Goal: Complete application form

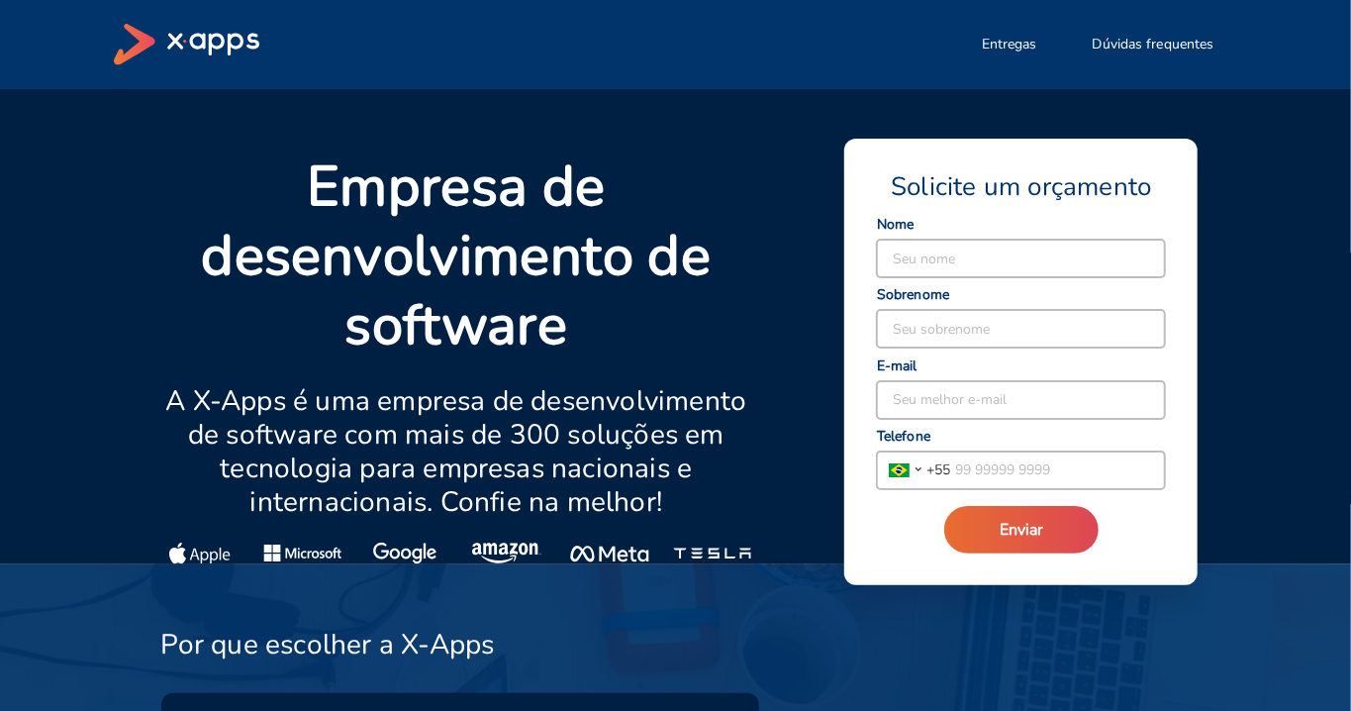
type input "g"
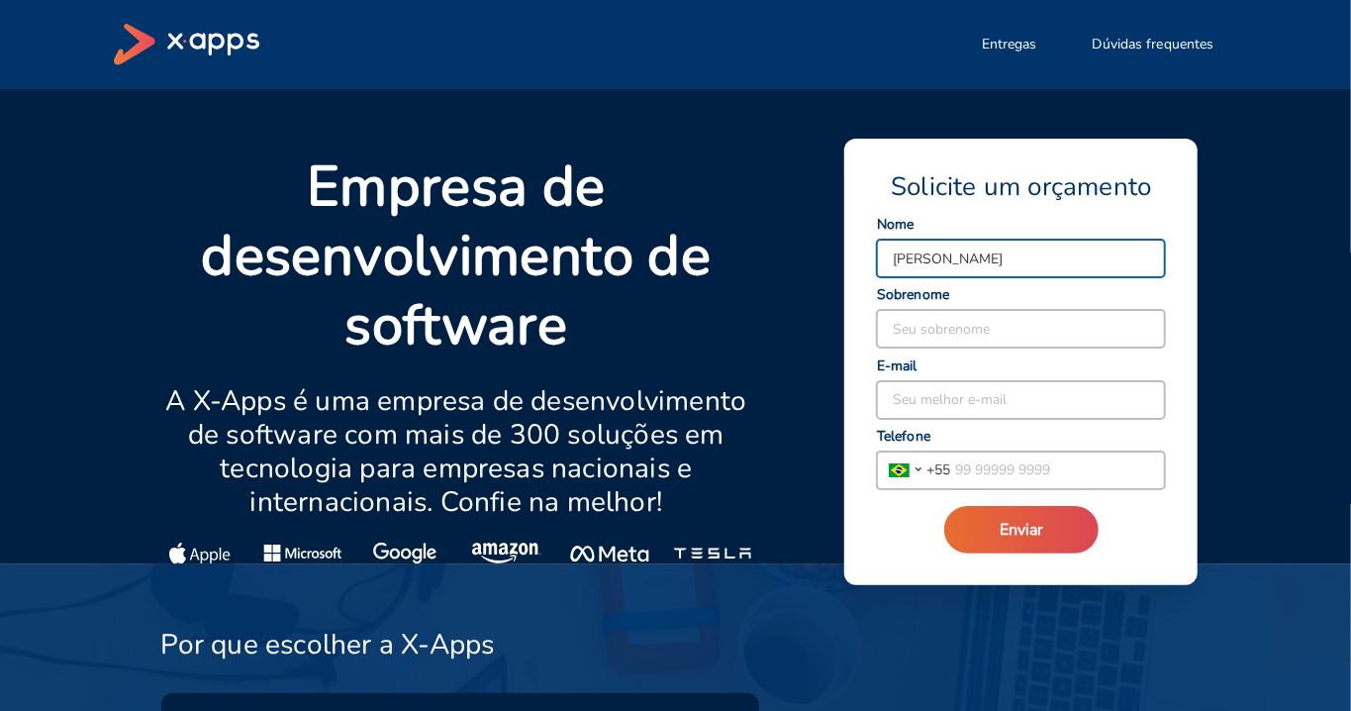
type input "[PERSON_NAME]"
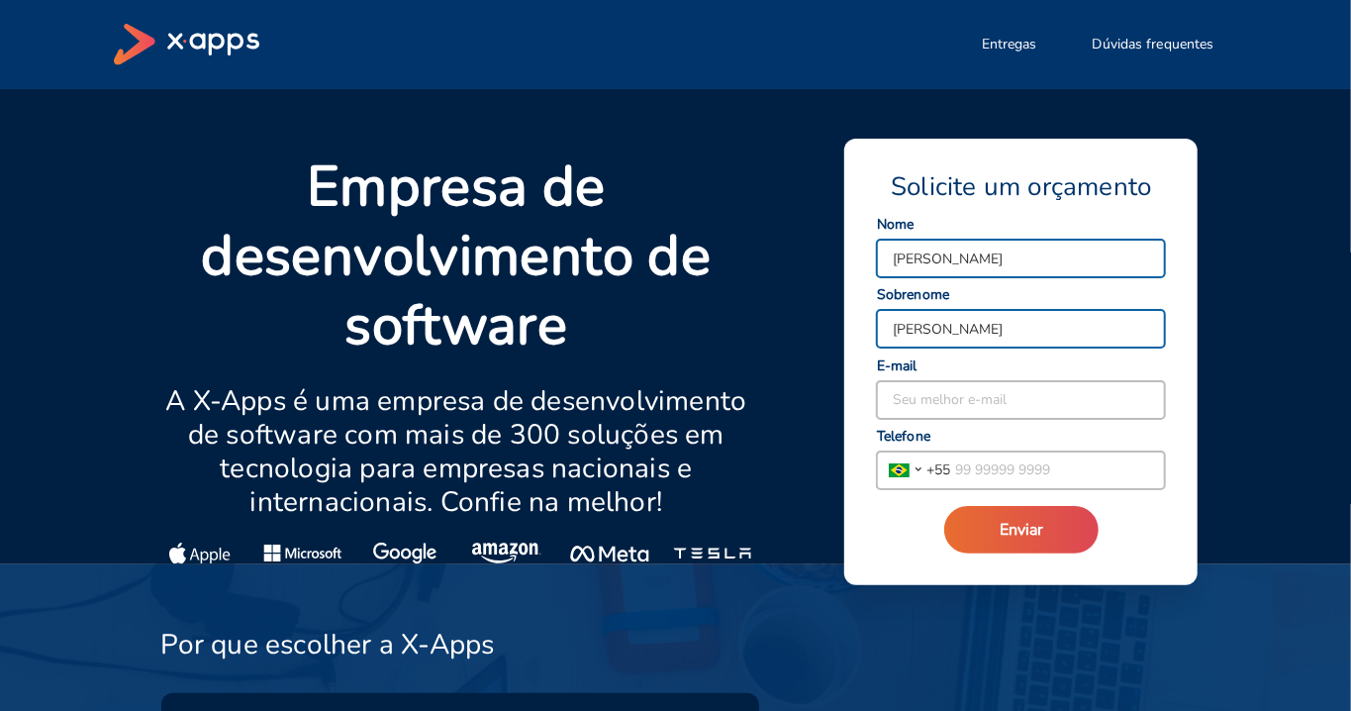
type input "[PERSON_NAME]"
type input "[EMAIL_ADDRESS][DOMAIN_NAME]"
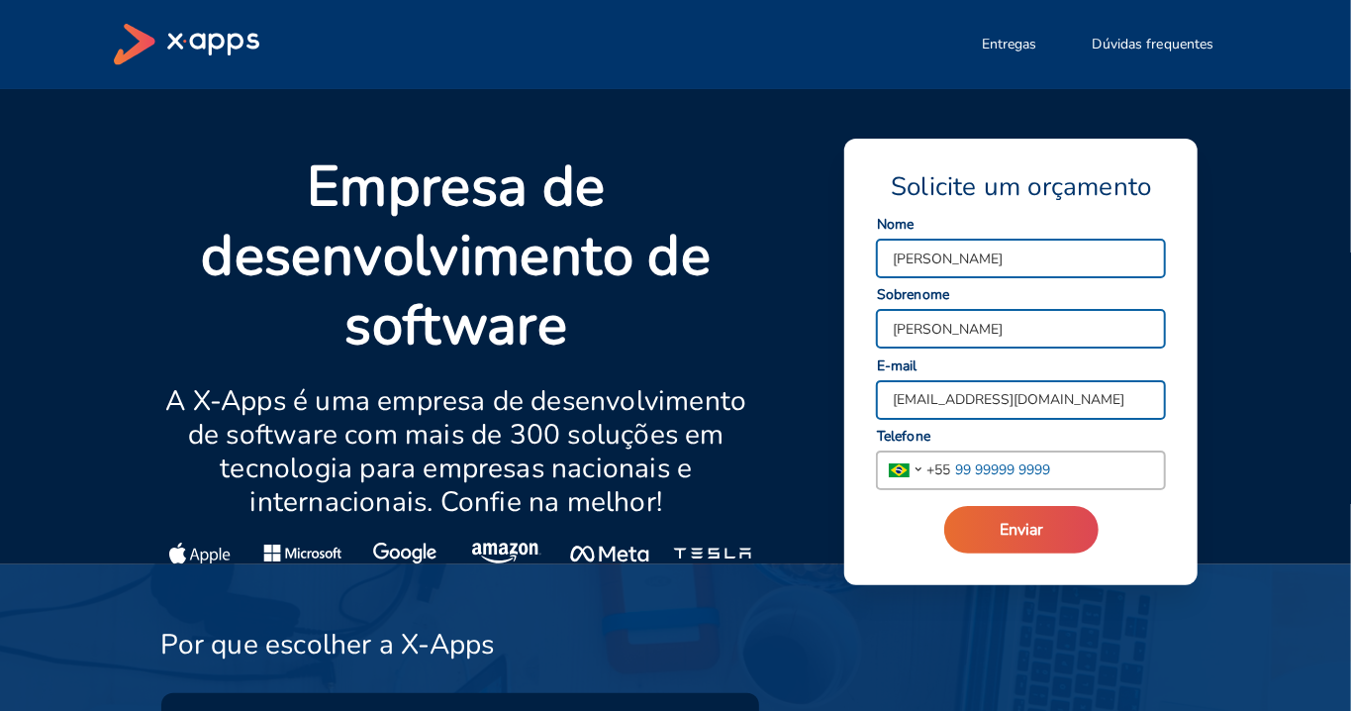
click at [1053, 463] on input "tel" at bounding box center [1057, 470] width 215 height 38
click at [1000, 456] on input "tel" at bounding box center [1057, 470] width 215 height 38
click at [1000, 479] on input "tel" at bounding box center [1057, 470] width 215 height 38
click at [997, 469] on input "tel" at bounding box center [1057, 470] width 215 height 38
paste input "55 11 95976 6298"
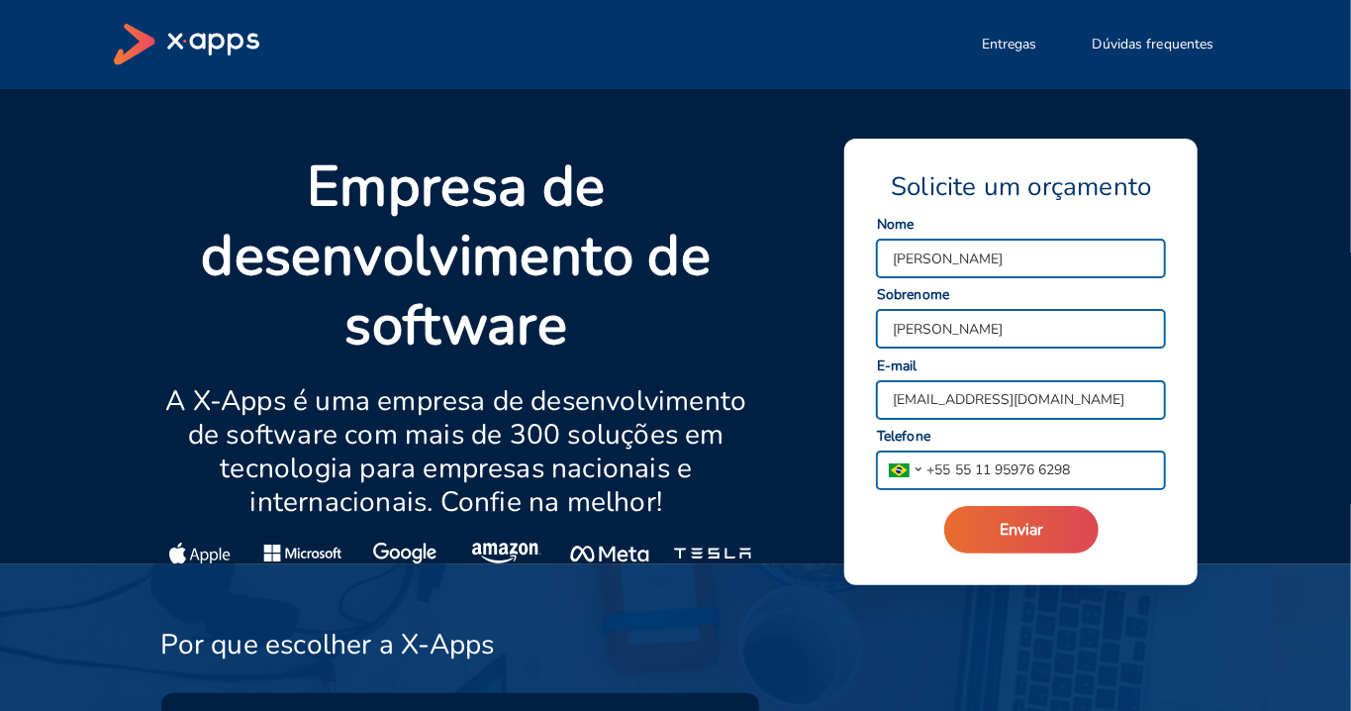
click at [968, 476] on input "55 11 95976 6298" at bounding box center [1057, 470] width 215 height 38
type input "[PHONE_NUMBER]"
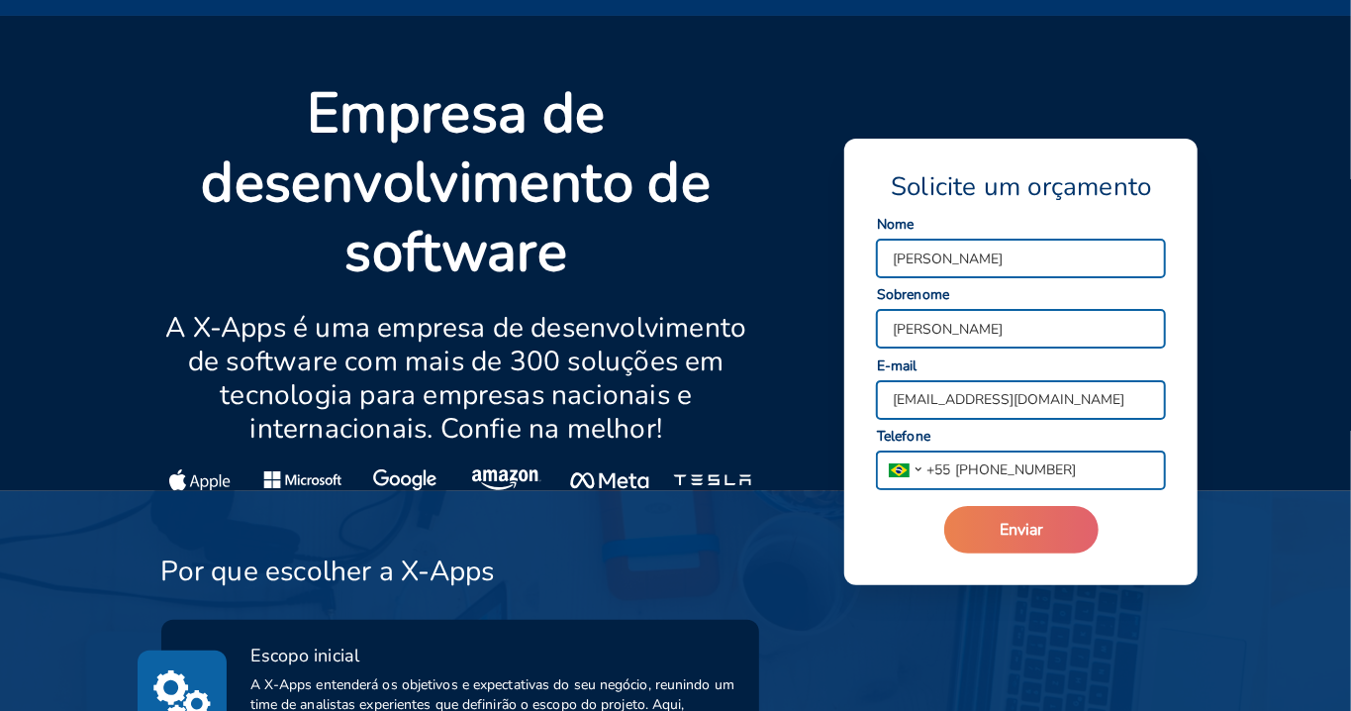
scroll to position [71, 0]
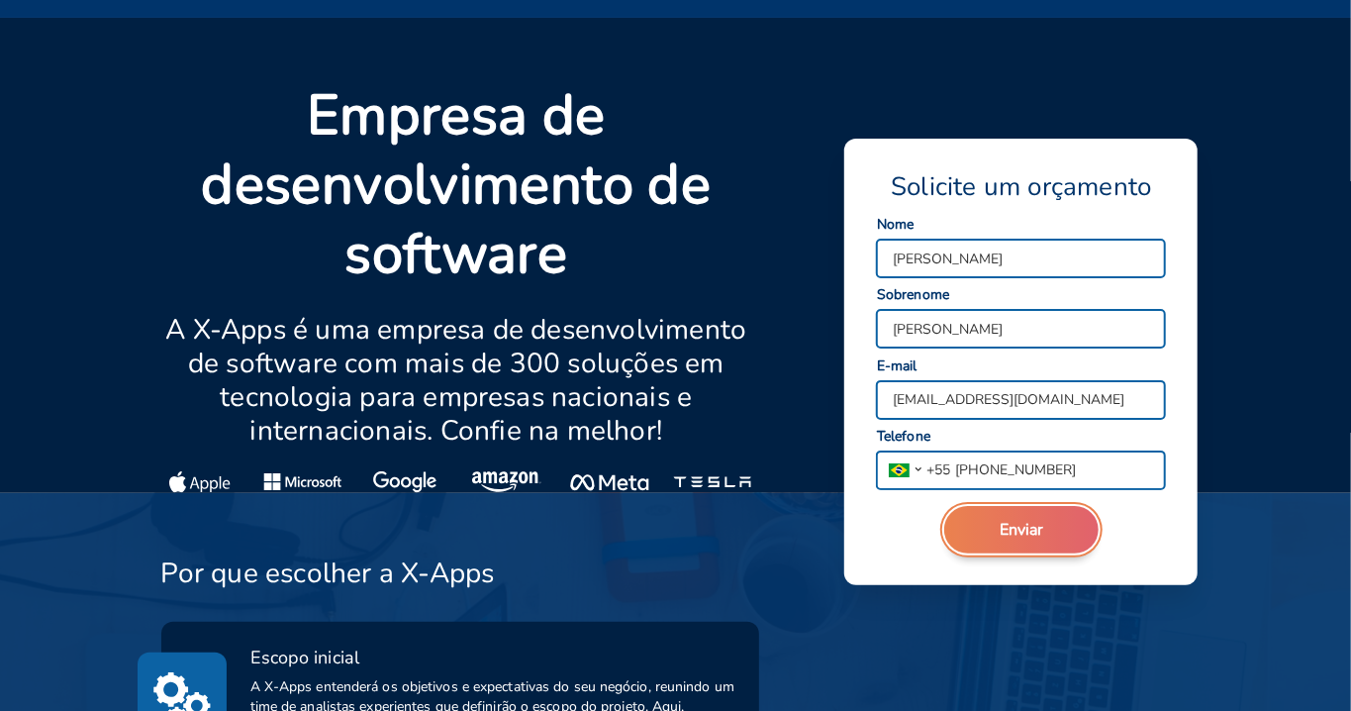
click at [1032, 535] on span "Enviar" at bounding box center [1022, 530] width 44 height 22
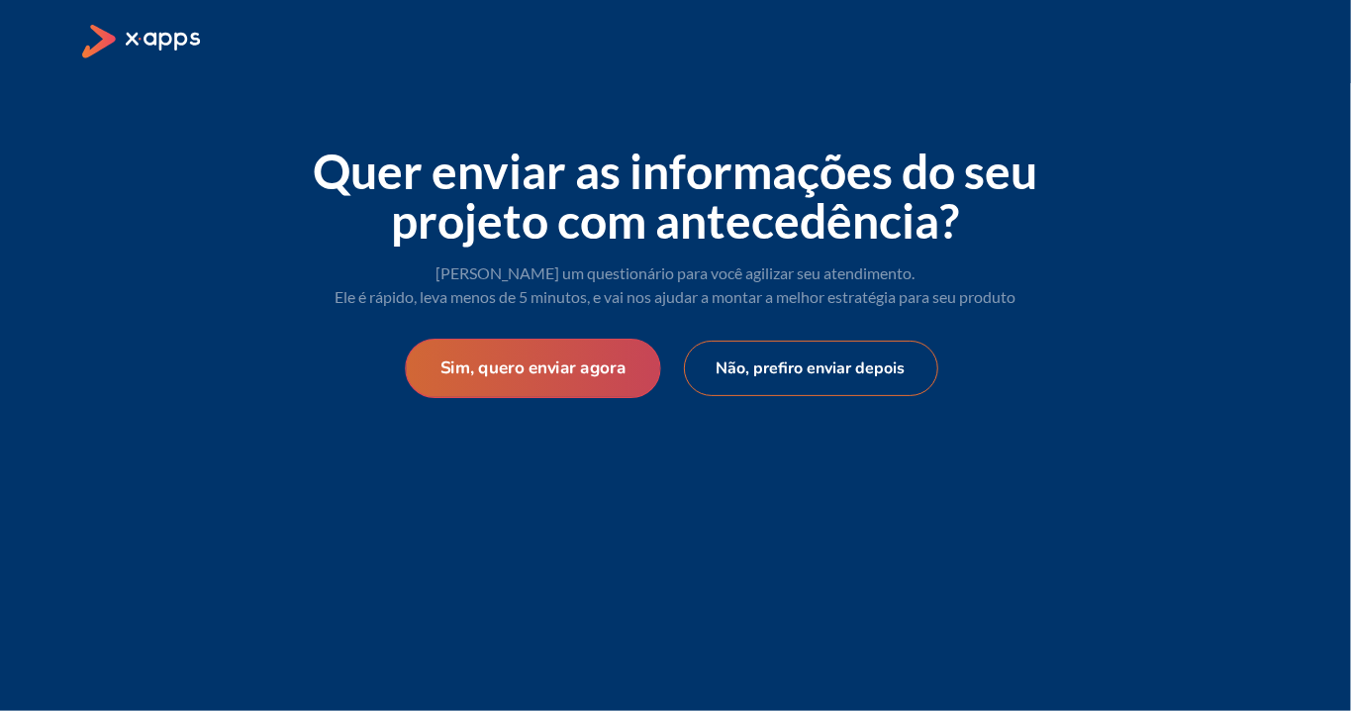
click at [571, 365] on button "Sim, quero enviar agora" at bounding box center [532, 368] width 255 height 59
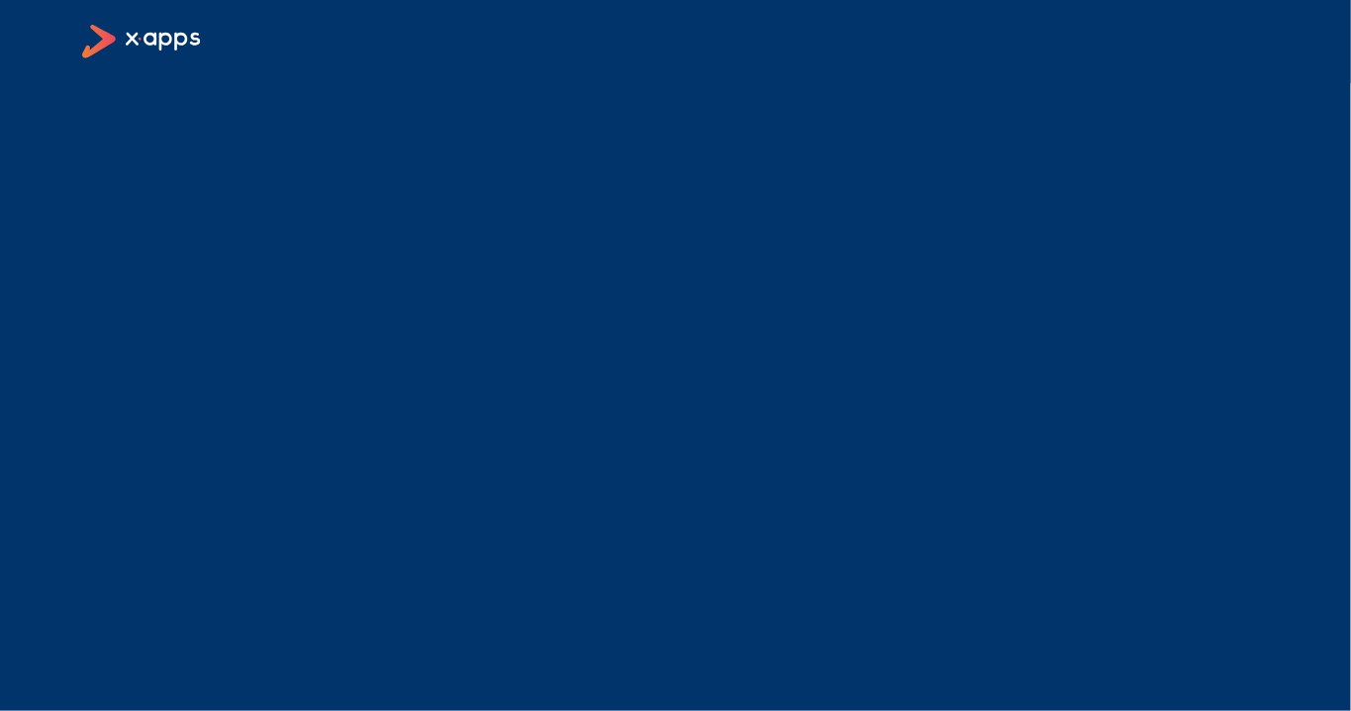
scroll to position [5, 0]
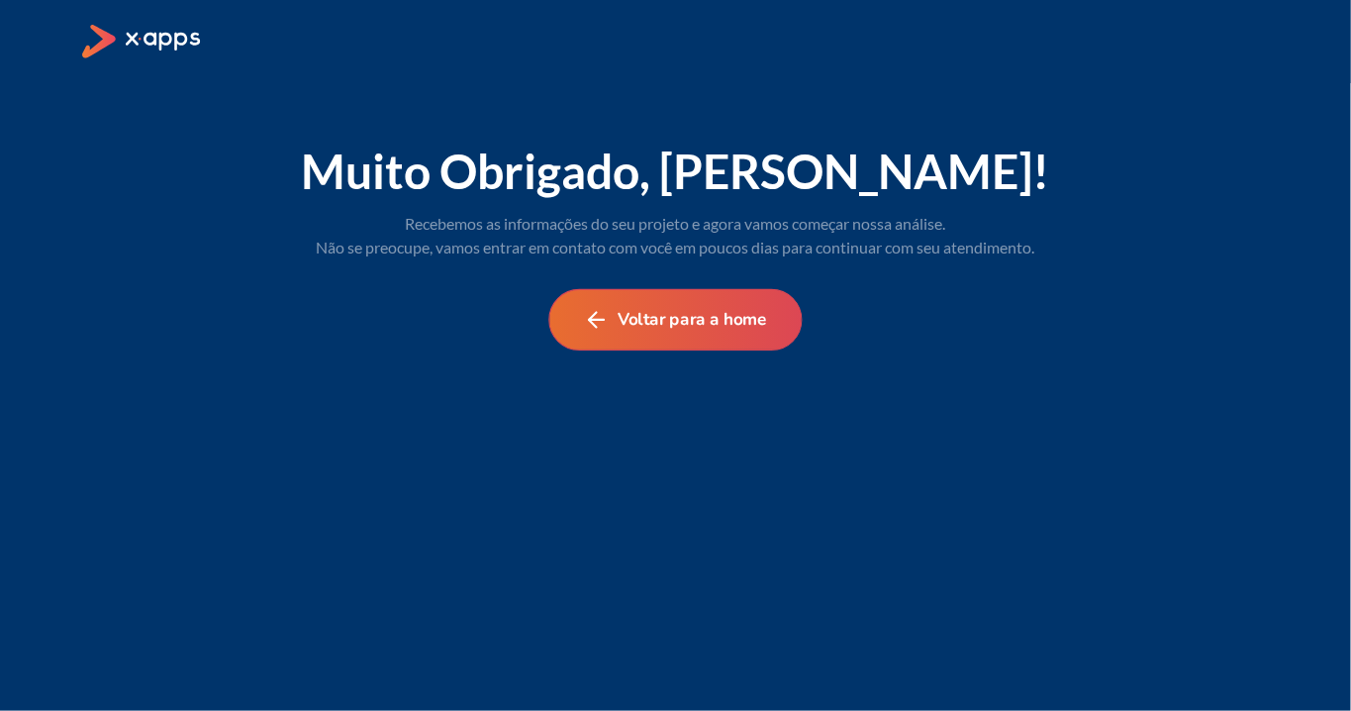
click at [653, 346] on div "Voltar para a home" at bounding box center [676, 319] width 760 height 121
click at [688, 328] on button "Voltar para a home" at bounding box center [674, 319] width 253 height 61
